Goal: Task Accomplishment & Management: Manage account settings

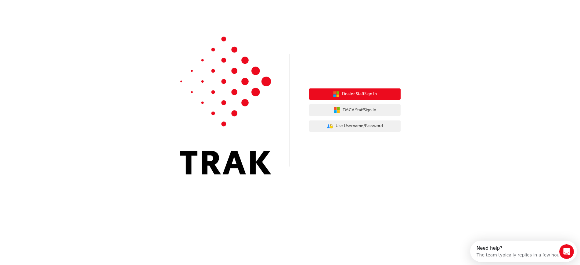
click at [365, 93] on span "Dealer Staff Sign In" at bounding box center [359, 94] width 35 height 7
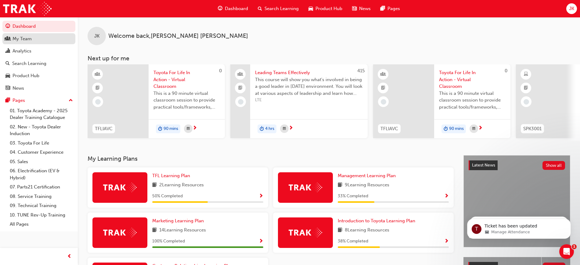
click at [33, 40] on div "My Team" at bounding box center [38, 39] width 67 height 8
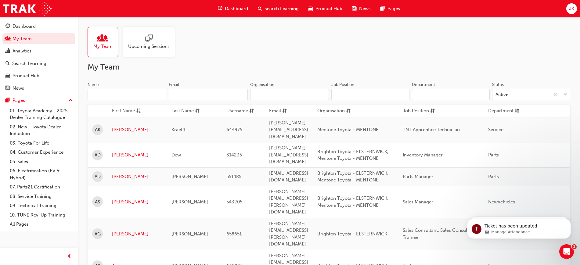
click at [117, 97] on input "Name" at bounding box center [127, 95] width 79 height 12
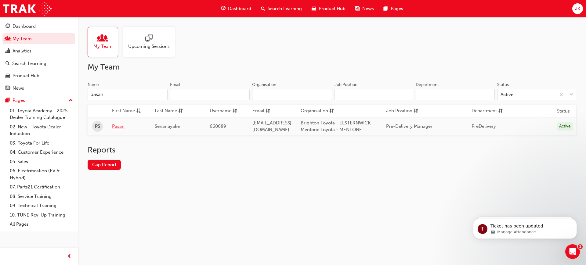
type input "pasan"
click at [126, 128] on link "Pasan" at bounding box center [129, 126] width 34 height 7
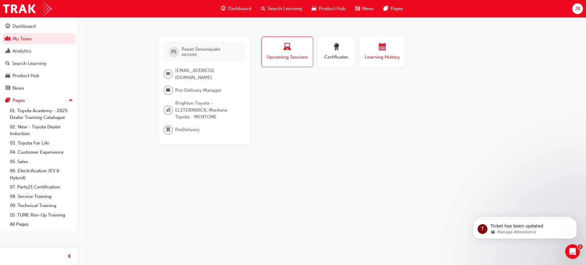
click at [389, 53] on div "Learning History" at bounding box center [382, 51] width 37 height 17
click at [287, 58] on span "Upcoming Sessions" at bounding box center [287, 57] width 43 height 7
click at [281, 50] on div "button" at bounding box center [287, 47] width 42 height 9
click at [286, 7] on span "Search Learning" at bounding box center [284, 8] width 34 height 7
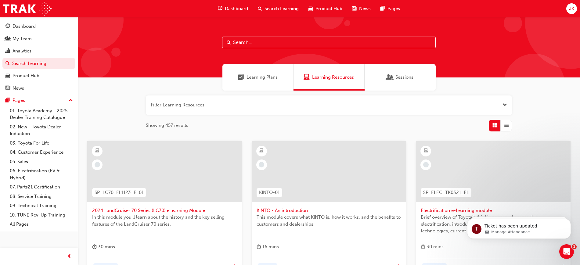
click at [244, 41] on input "text" at bounding box center [328, 43] width 213 height 12
type input "tflia"
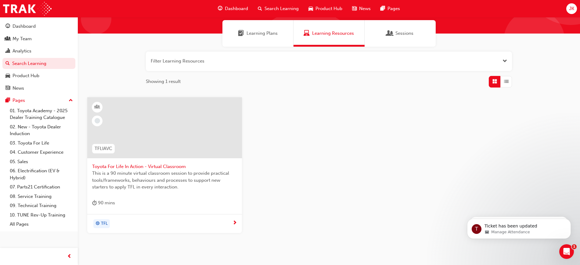
scroll to position [46, 0]
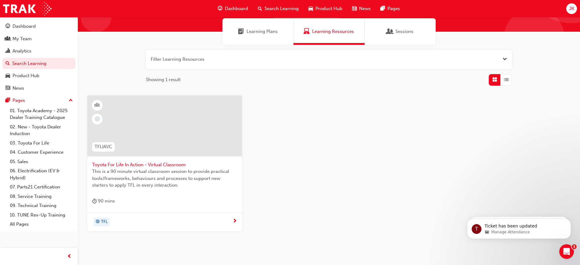
click at [143, 163] on span "Toyota For Life In Action - Virtual Classroom" at bounding box center [164, 164] width 145 height 7
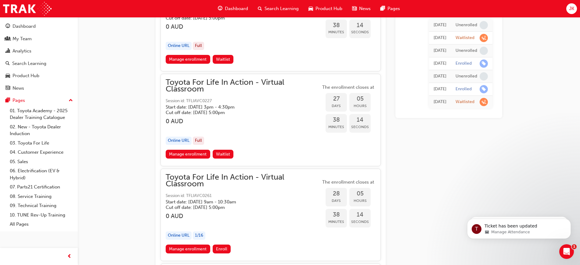
scroll to position [5655, 0]
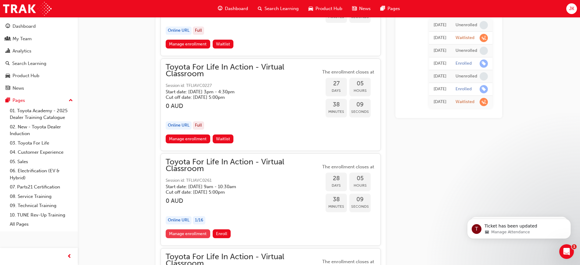
click at [192, 234] on link "Manage enrollment" at bounding box center [188, 233] width 45 height 9
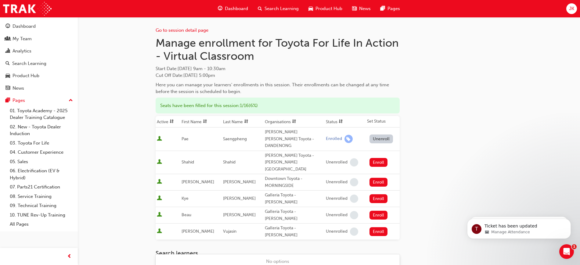
scroll to position [6, 0]
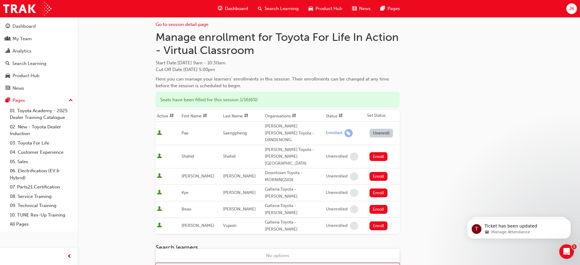
click at [176, 263] on div "Name" at bounding box center [278, 269] width 244 height 12
type input "pasa"
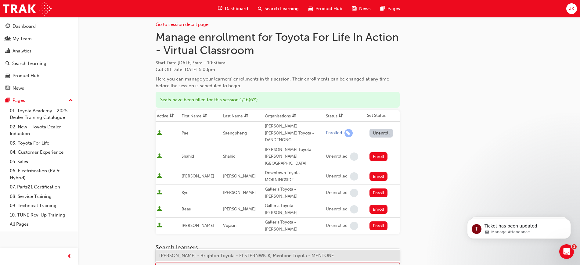
click at [177, 255] on span "[PERSON_NAME] - Brighton Toyota - ELSTERNWICK, Mentone Toyota - MENTONE" at bounding box center [246, 255] width 175 height 5
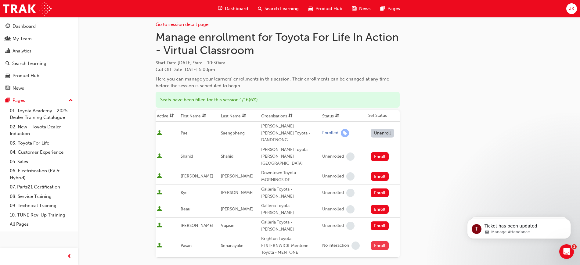
click at [374, 241] on button "Enroll" at bounding box center [380, 245] width 18 height 9
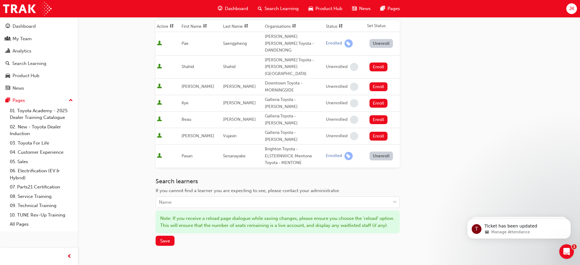
scroll to position [98, 0]
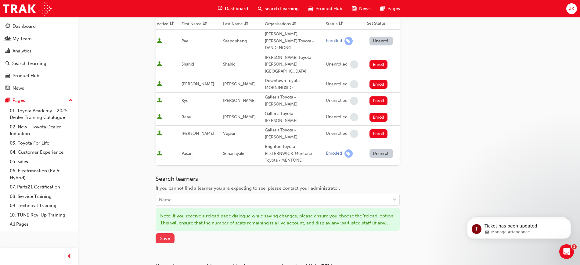
click at [167, 233] on button "Save" at bounding box center [165, 238] width 19 height 10
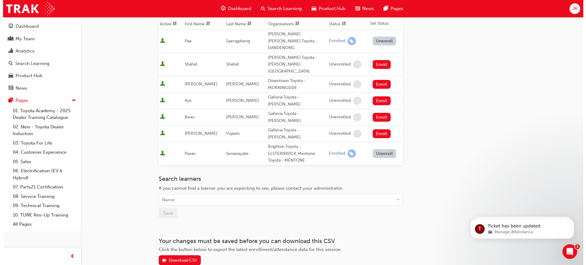
scroll to position [0, 0]
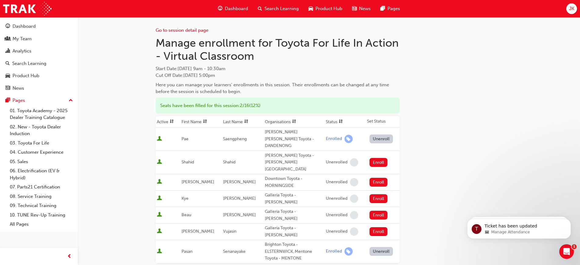
click at [282, 8] on span "Search Learning" at bounding box center [281, 8] width 34 height 7
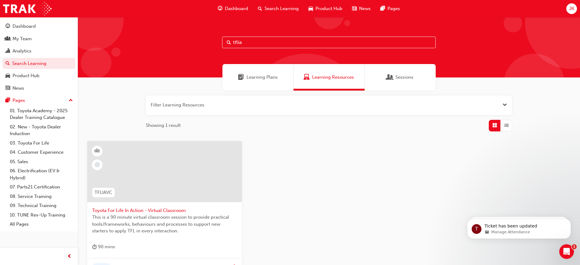
click at [247, 43] on input "tflia" at bounding box center [328, 43] width 213 height 12
drag, startPoint x: 247, startPoint y: 43, endPoint x: 177, endPoint y: 41, distance: 70.2
click at [177, 41] on div "tflia" at bounding box center [329, 47] width 502 height 60
type input "reignite"
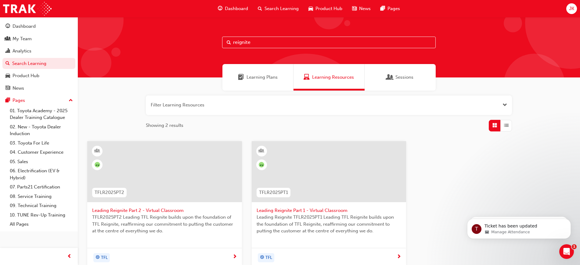
click at [321, 187] on div at bounding box center [329, 171] width 155 height 61
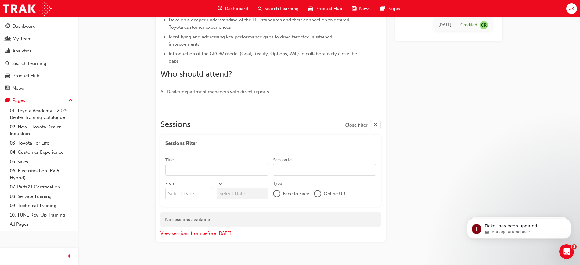
scroll to position [189, 0]
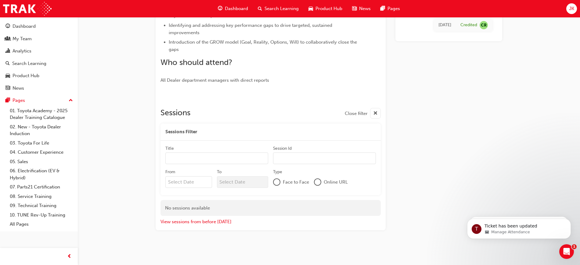
click at [375, 111] on span "cross-icon" at bounding box center [375, 114] width 5 height 8
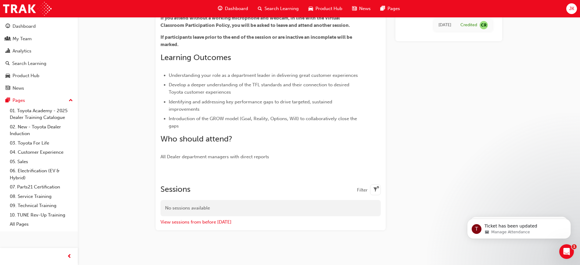
scroll to position [113, 0]
